Goal: Transaction & Acquisition: Purchase product/service

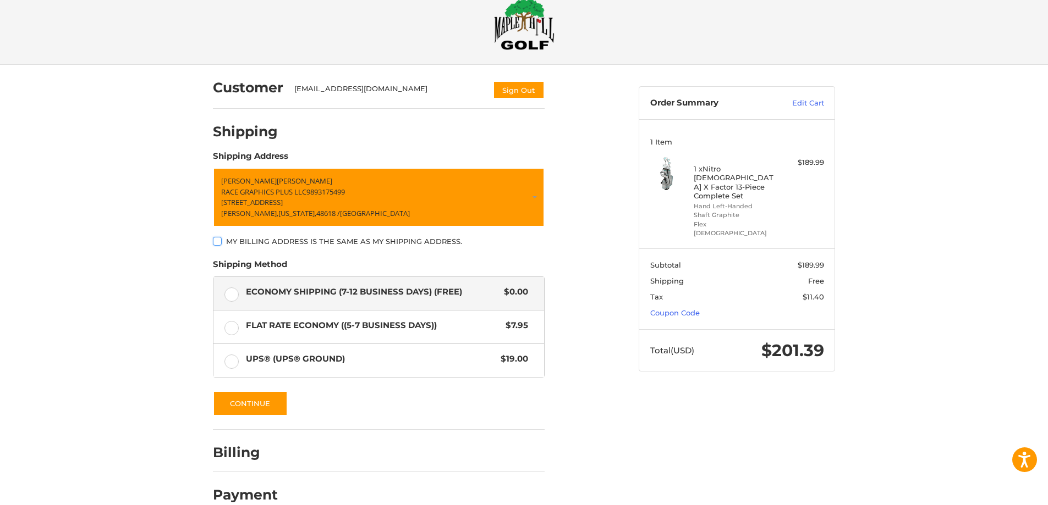
scroll to position [42, 0]
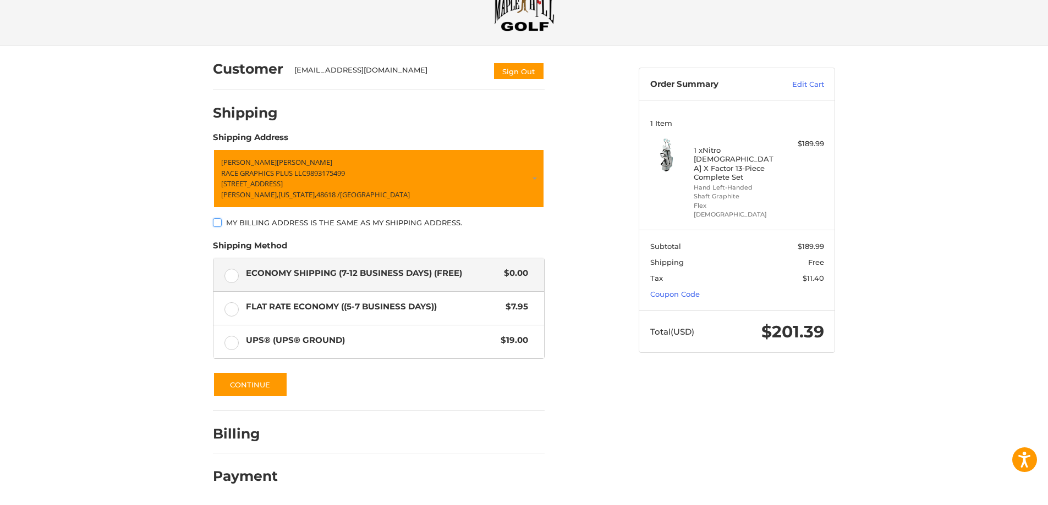
click at [0, 505] on div at bounding box center [0, 505] width 0 height 0
click at [680, 290] on link "Coupon Code" at bounding box center [675, 294] width 50 height 9
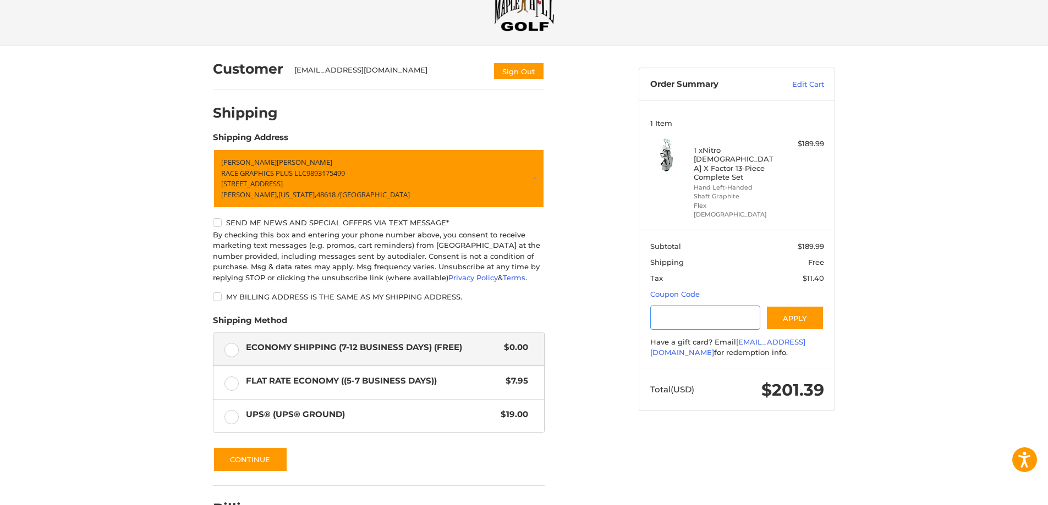
paste input "*********"
type input "*********"
click at [805, 306] on button "Apply" at bounding box center [795, 318] width 58 height 25
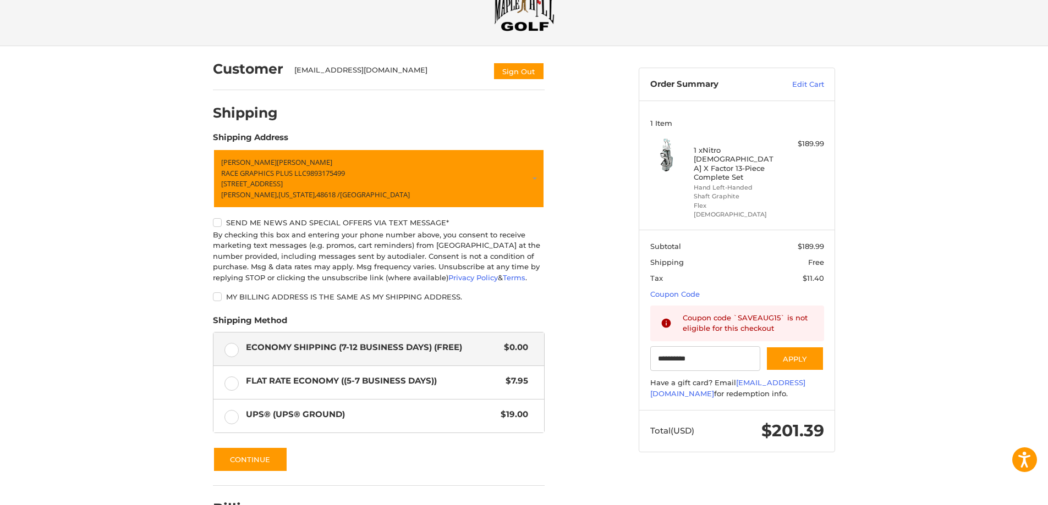
click at [872, 281] on div "Customer [EMAIL_ADDRESS][DOMAIN_NAME] Sign Out Shipping Shipping Address [PERSO…" at bounding box center [524, 313] width 1048 height 534
click at [601, 139] on div "Customer [EMAIL_ADDRESS][DOMAIN_NAME] Sign Out Shipping Shipping Address [PERSO…" at bounding box center [418, 307] width 426 height 523
click at [869, 180] on div "Customer [EMAIL_ADDRESS][DOMAIN_NAME] Sign Out Shipping Shipping Address [PERSO…" at bounding box center [524, 313] width 1048 height 534
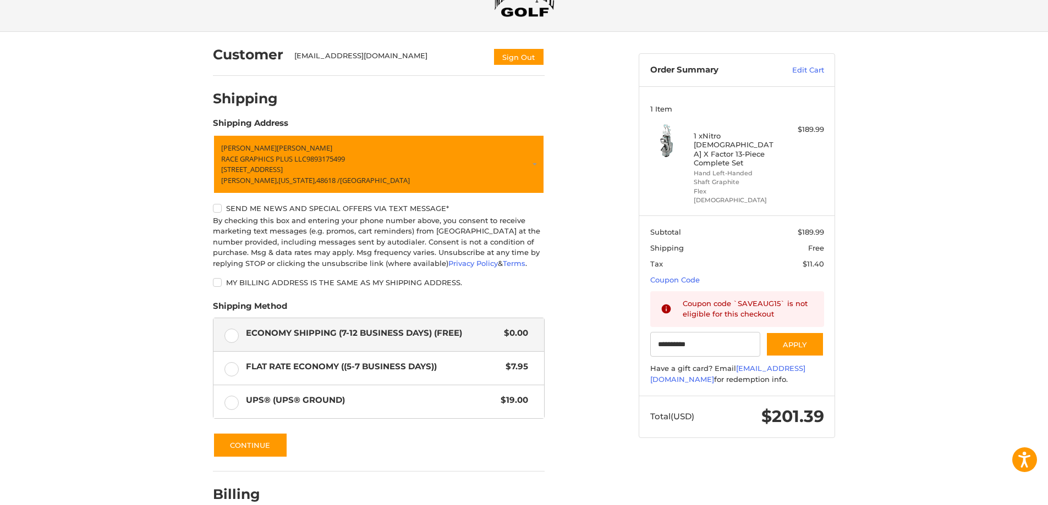
scroll to position [0, 0]
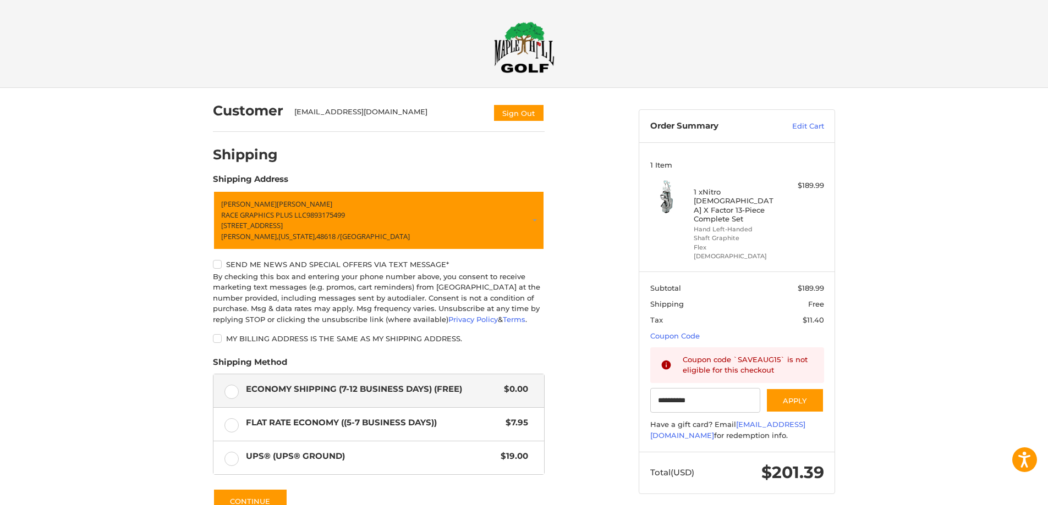
click at [540, 43] on img at bounding box center [524, 47] width 61 height 52
